Goal: Task Accomplishment & Management: Manage account settings

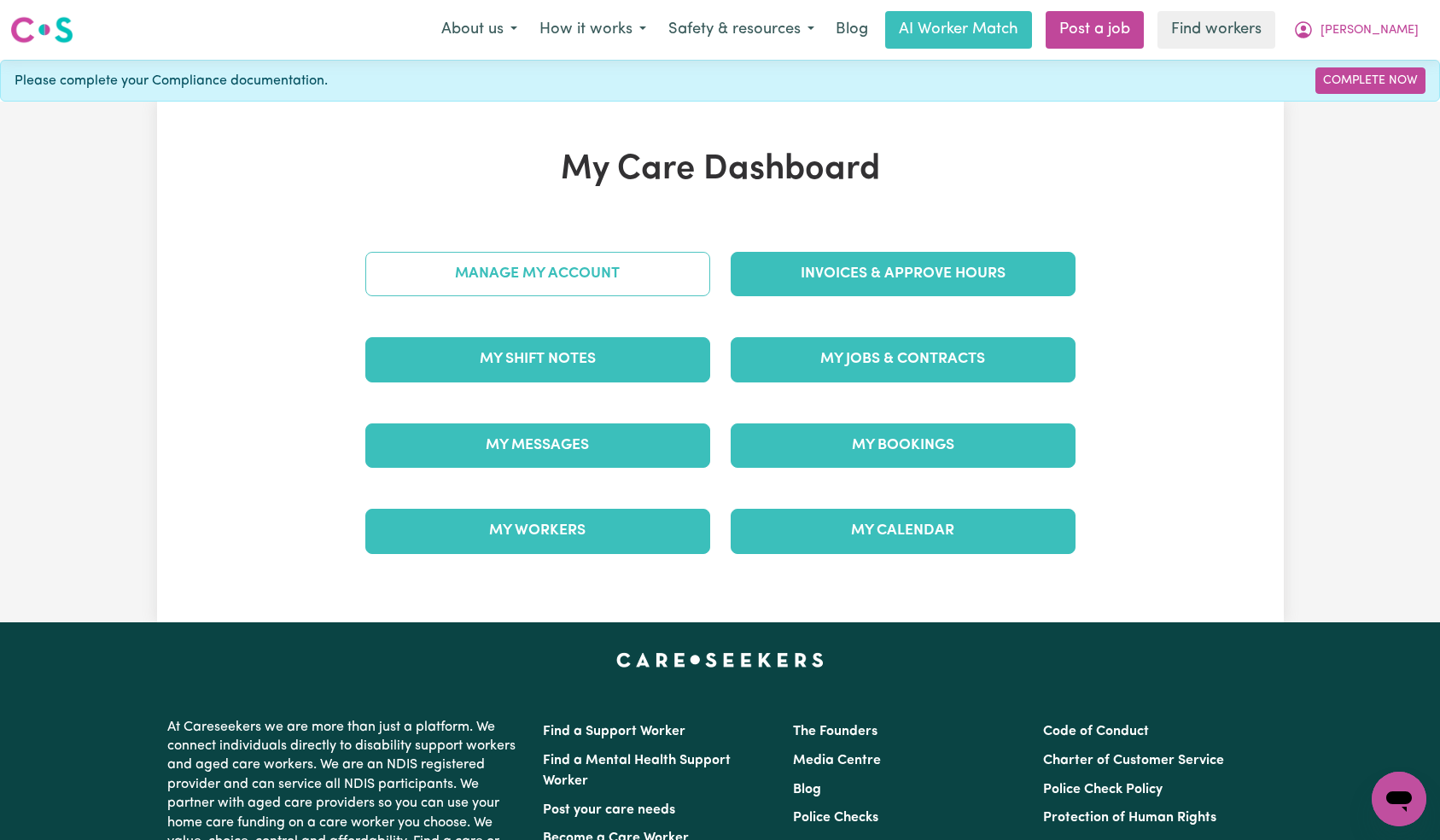
click at [599, 285] on link "Manage My Account" at bounding box center [537, 274] width 345 height 45
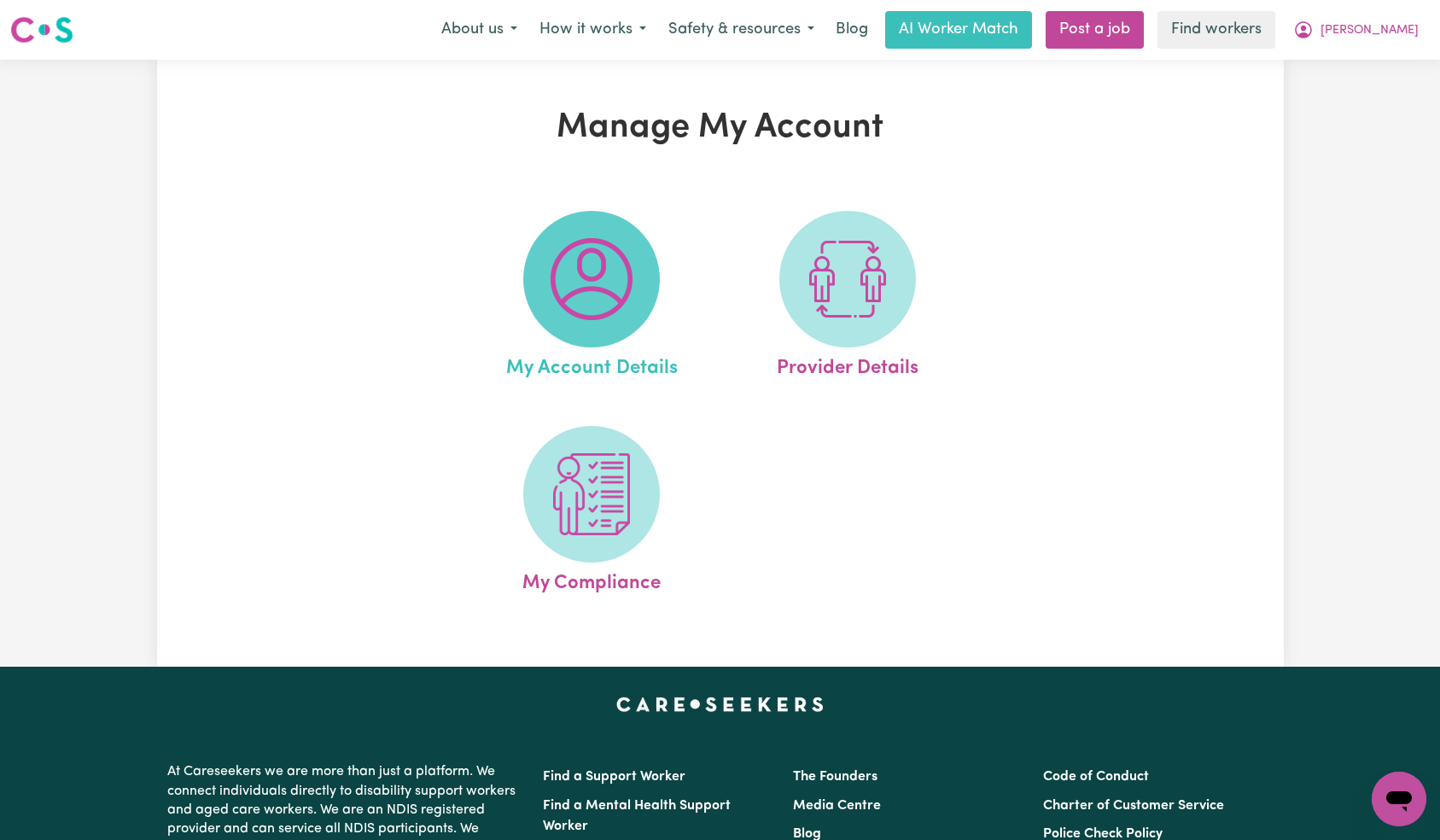
click at [594, 303] on img at bounding box center [591, 279] width 82 height 82
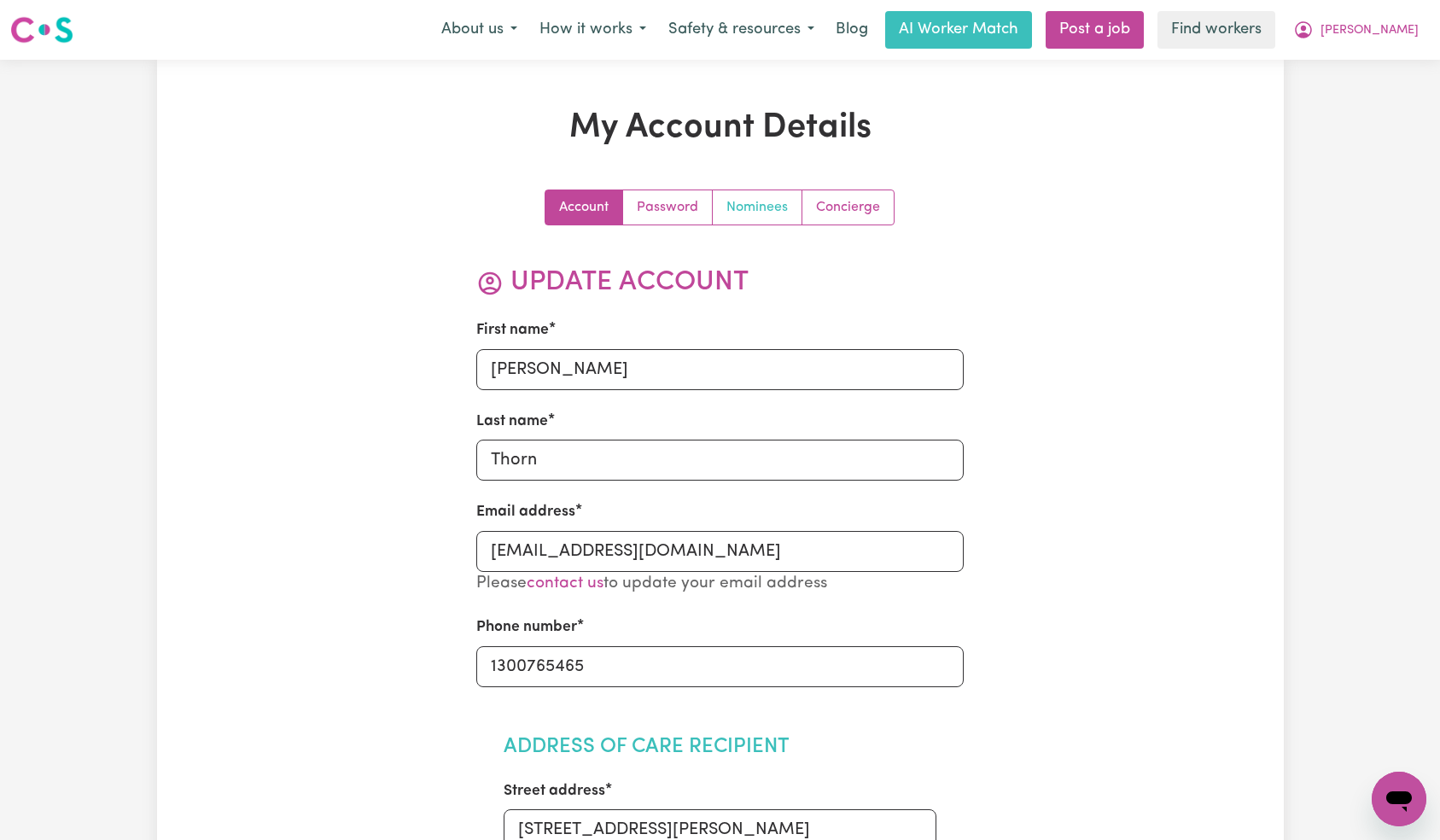
click at [741, 211] on link "Nominees" at bounding box center [757, 207] width 90 height 34
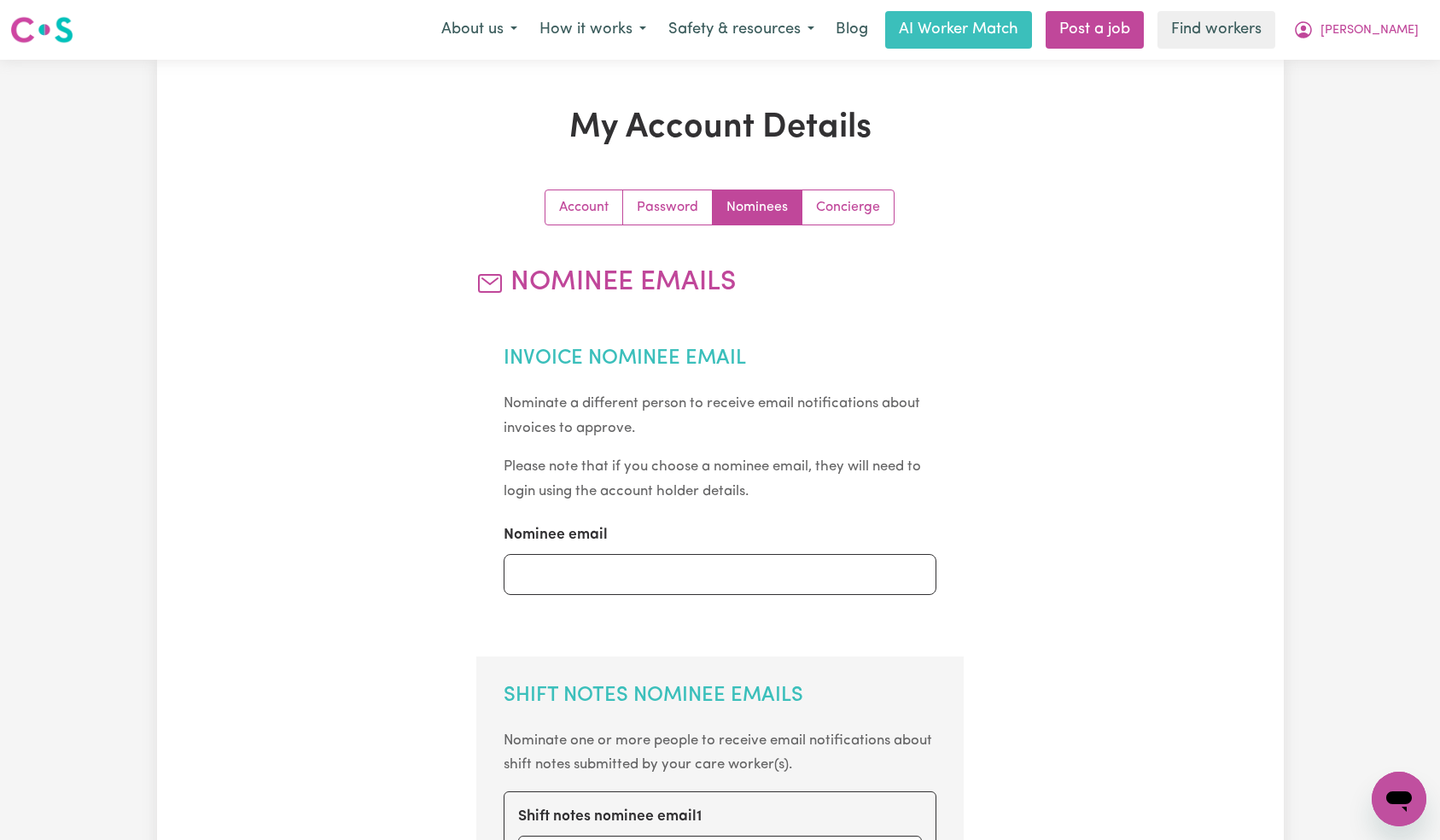
scroll to position [437, 0]
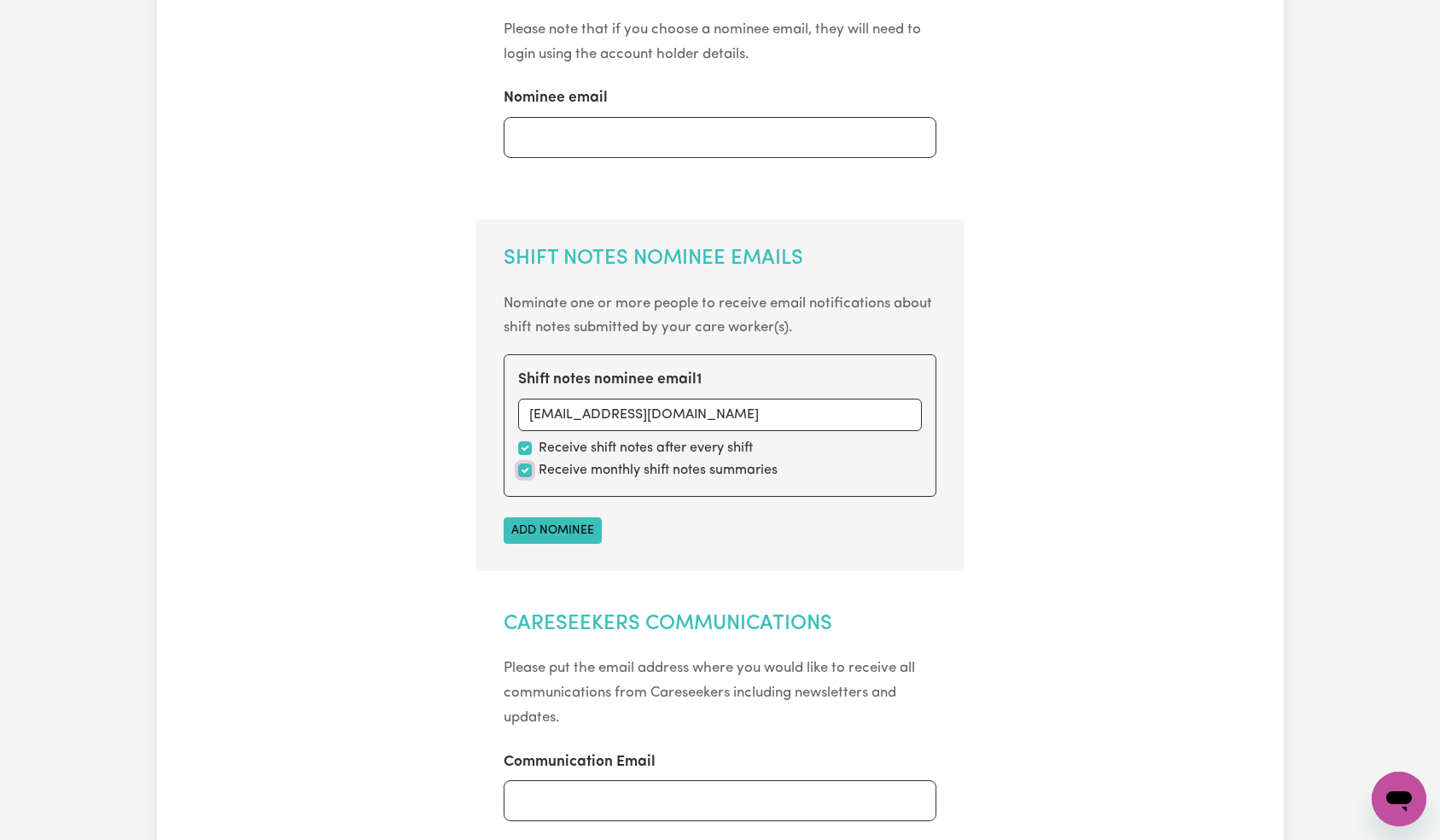
click at [524, 474] on input "checkbox" at bounding box center [525, 471] width 14 height 14
checkbox input "false"
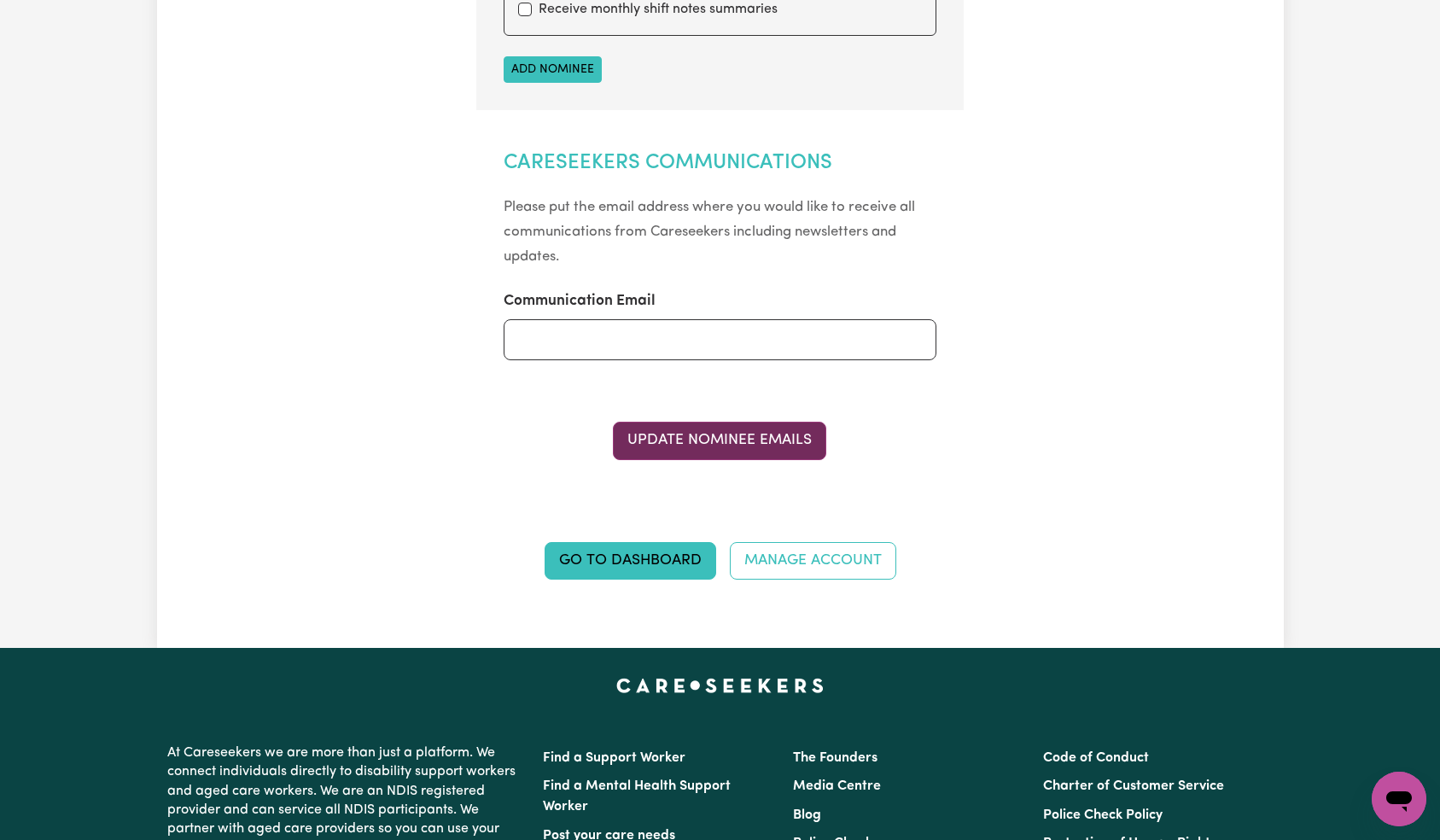
click at [735, 452] on button "Update Nominee Emails" at bounding box center [719, 441] width 213 height 38
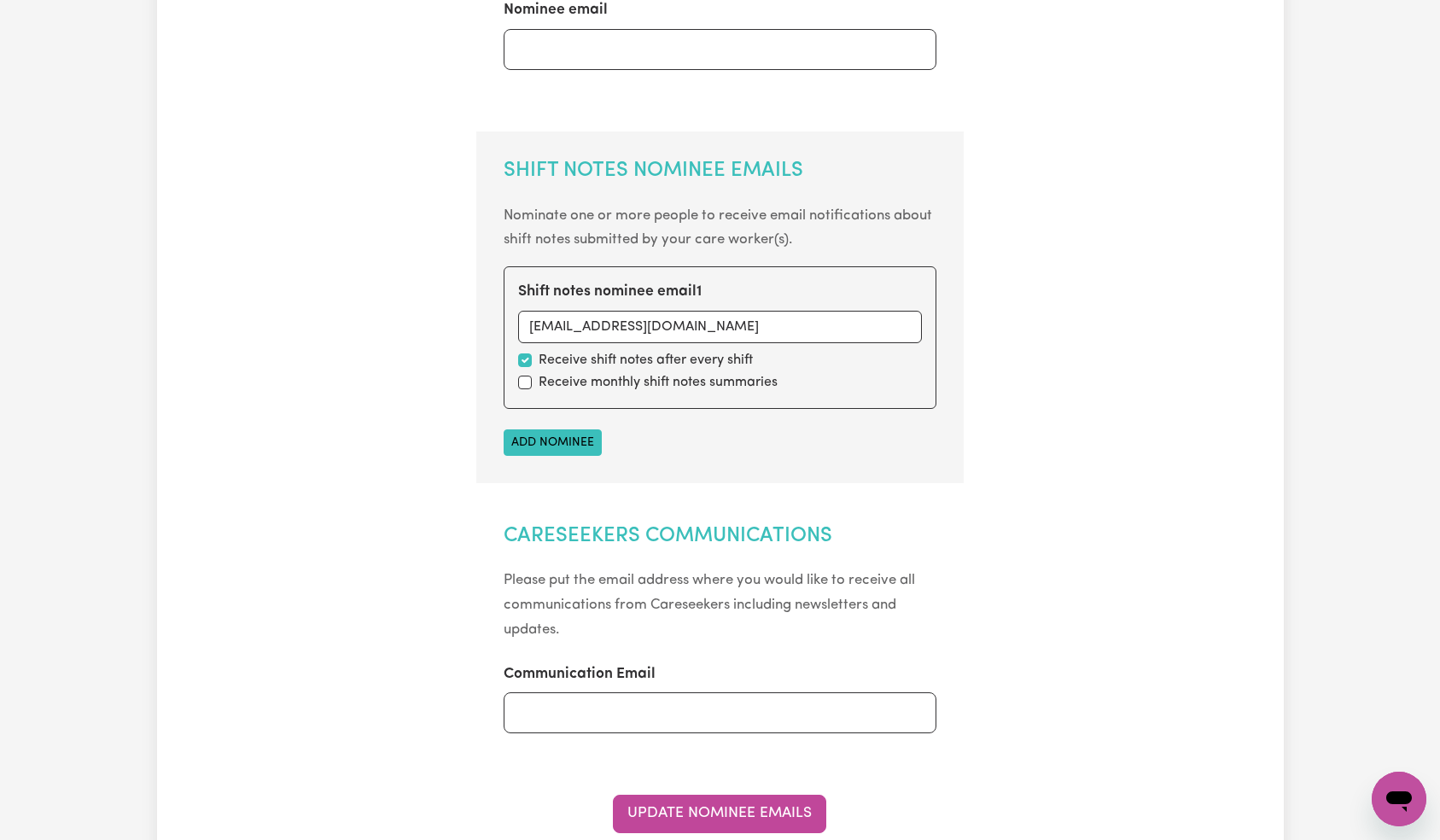
scroll to position [513, 0]
